Goal: Transaction & Acquisition: Purchase product/service

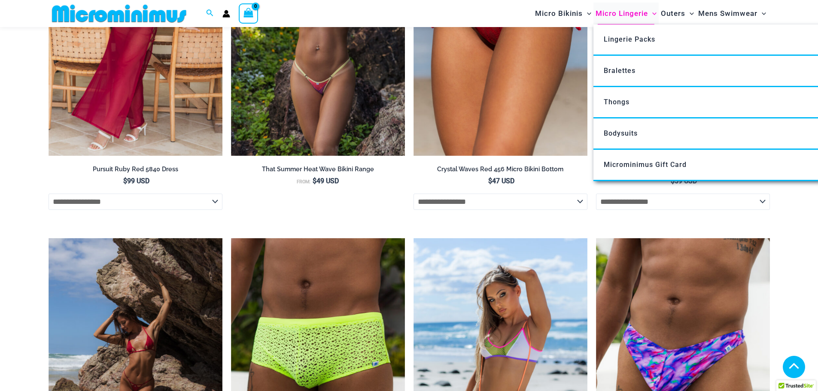
scroll to position [1711, 0]
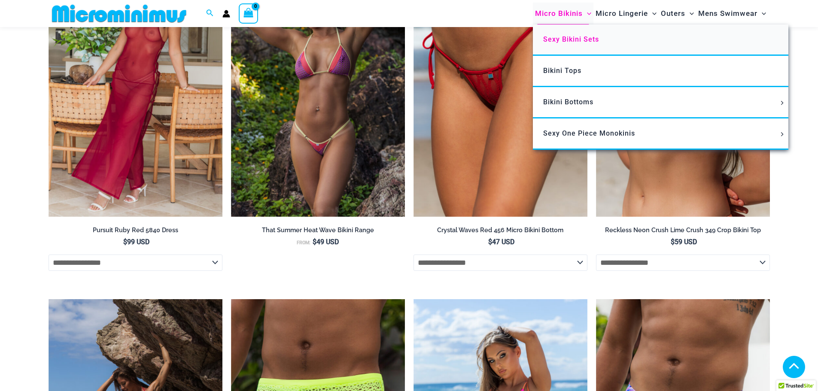
click at [590, 43] on span "Sexy Bikini Sets" at bounding box center [571, 39] width 56 height 8
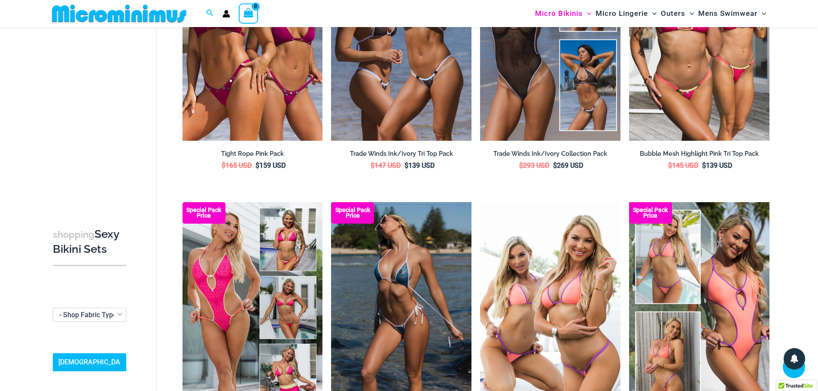
scroll to position [22, 6]
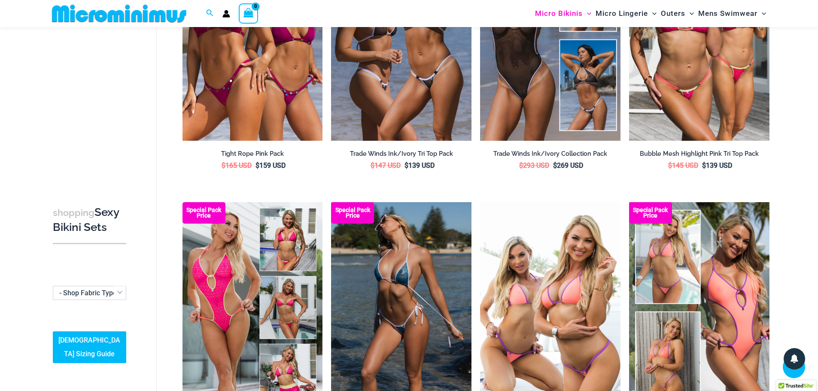
drag, startPoint x: 130, startPoint y: 223, endPoint x: 126, endPoint y: 240, distance: 17.7
click at [126, 240] on div "**********" at bounding box center [90, 193] width 82 height 357
click at [104, 297] on span "- Shop Fabric Type" at bounding box center [88, 293] width 58 height 8
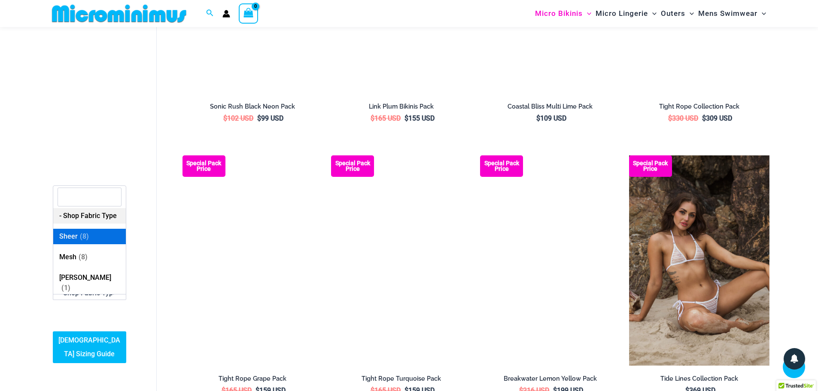
scroll to position [1926, 0]
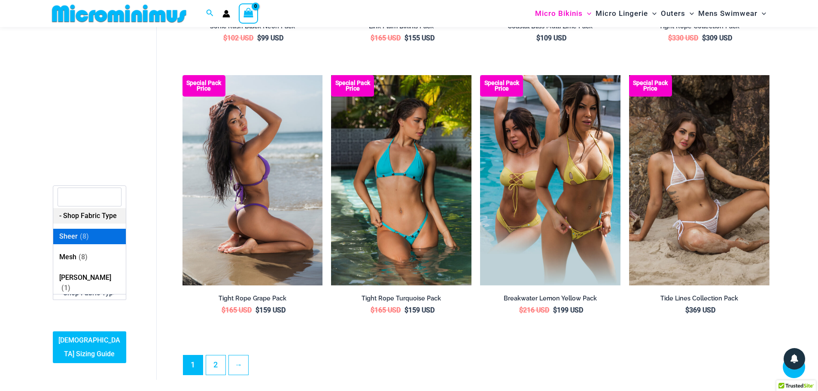
click at [264, 139] on img at bounding box center [253, 180] width 140 height 210
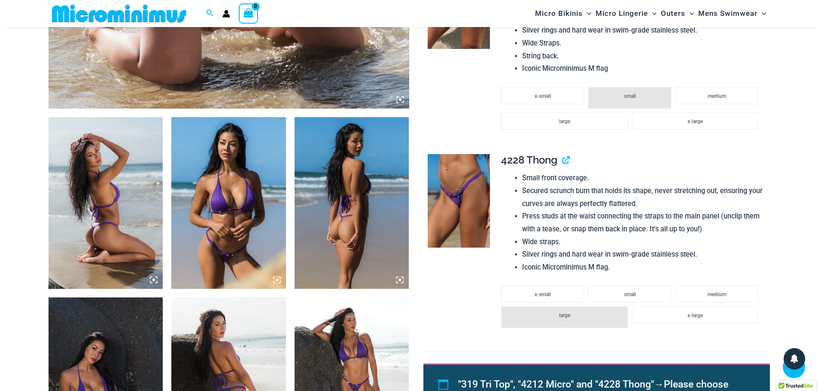
scroll to position [296, 0]
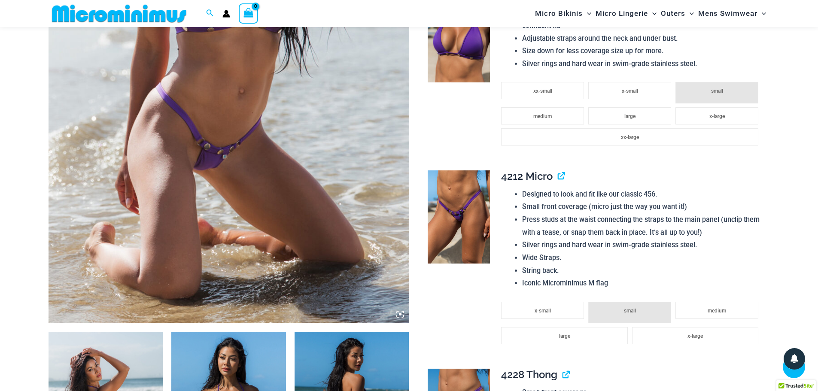
click at [204, 171] on img at bounding box center [229, 52] width 361 height 541
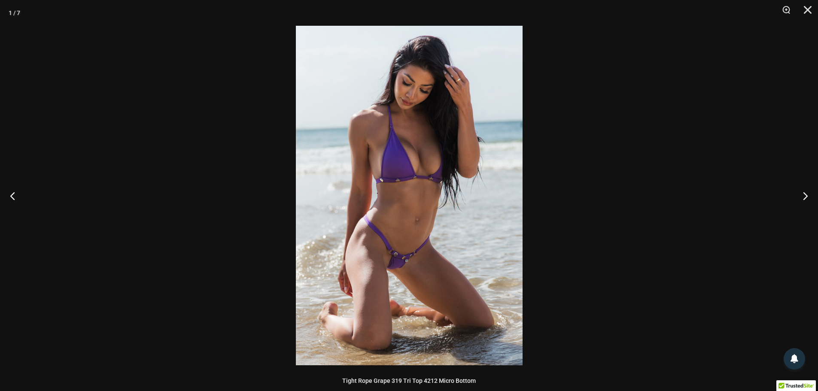
click at [375, 220] on img at bounding box center [409, 196] width 227 height 340
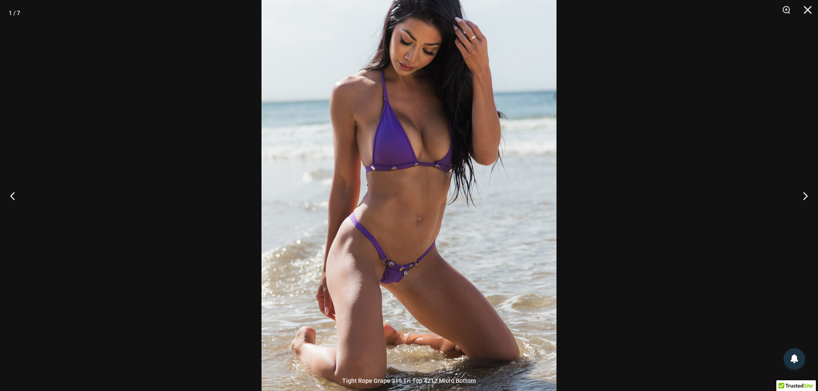
click at [375, 220] on img at bounding box center [409, 188] width 295 height 442
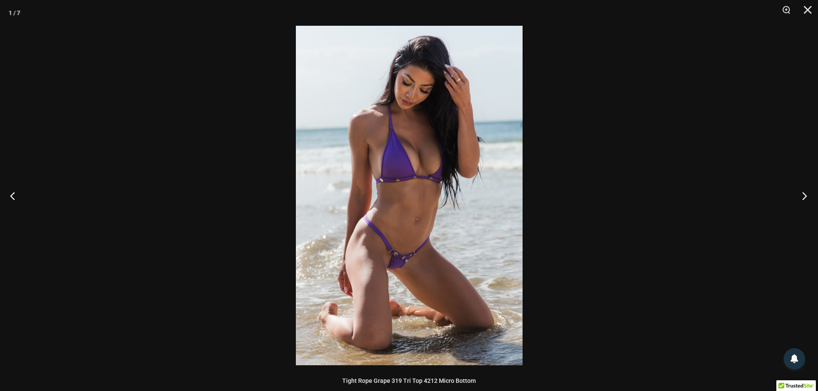
click at [802, 193] on button "Next" at bounding box center [802, 195] width 32 height 43
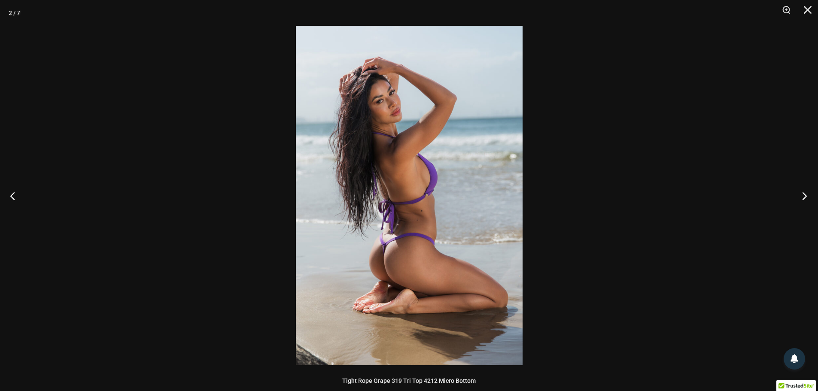
click at [802, 193] on button "Next" at bounding box center [802, 195] width 32 height 43
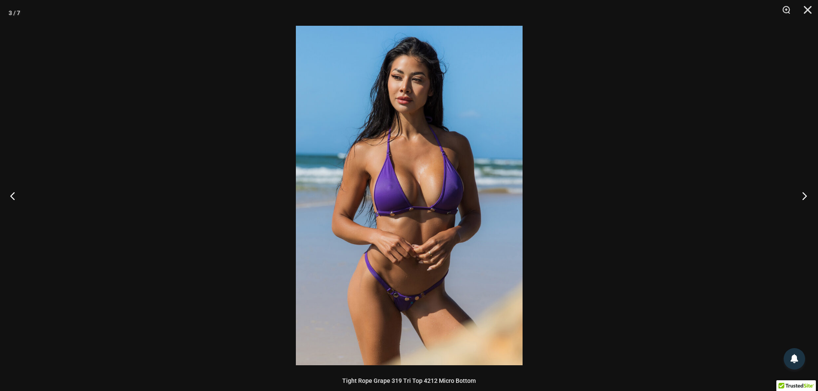
click at [802, 193] on button "Next" at bounding box center [802, 195] width 32 height 43
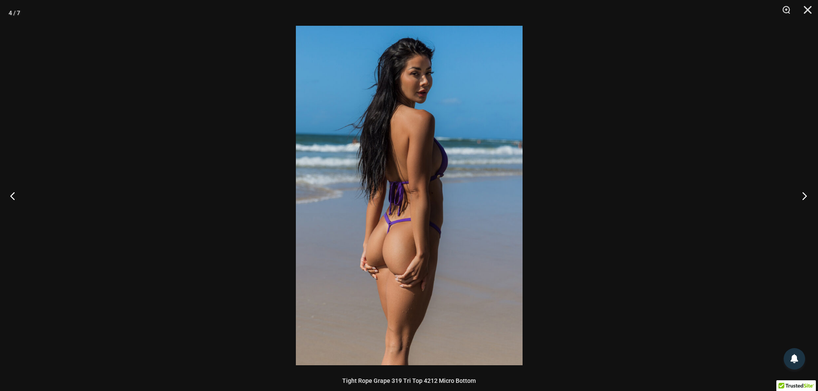
click at [802, 193] on button "Next" at bounding box center [802, 195] width 32 height 43
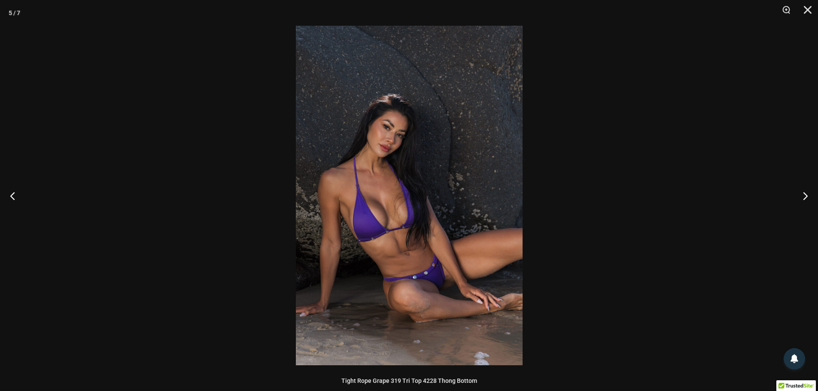
click at [638, 143] on div at bounding box center [409, 195] width 818 height 391
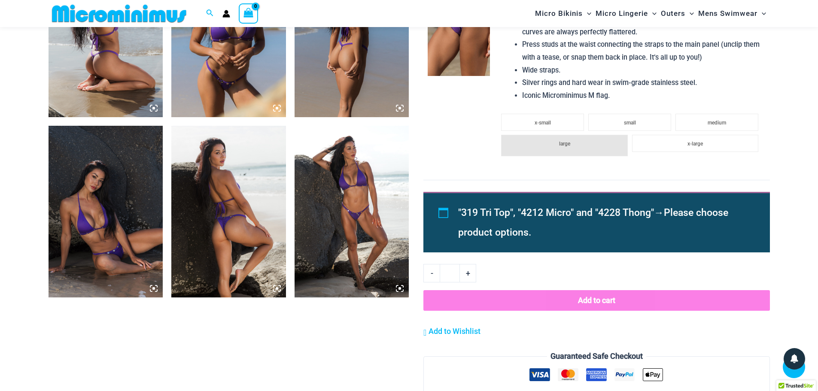
scroll to position [854, 0]
